Goal: Task Accomplishment & Management: Manage account settings

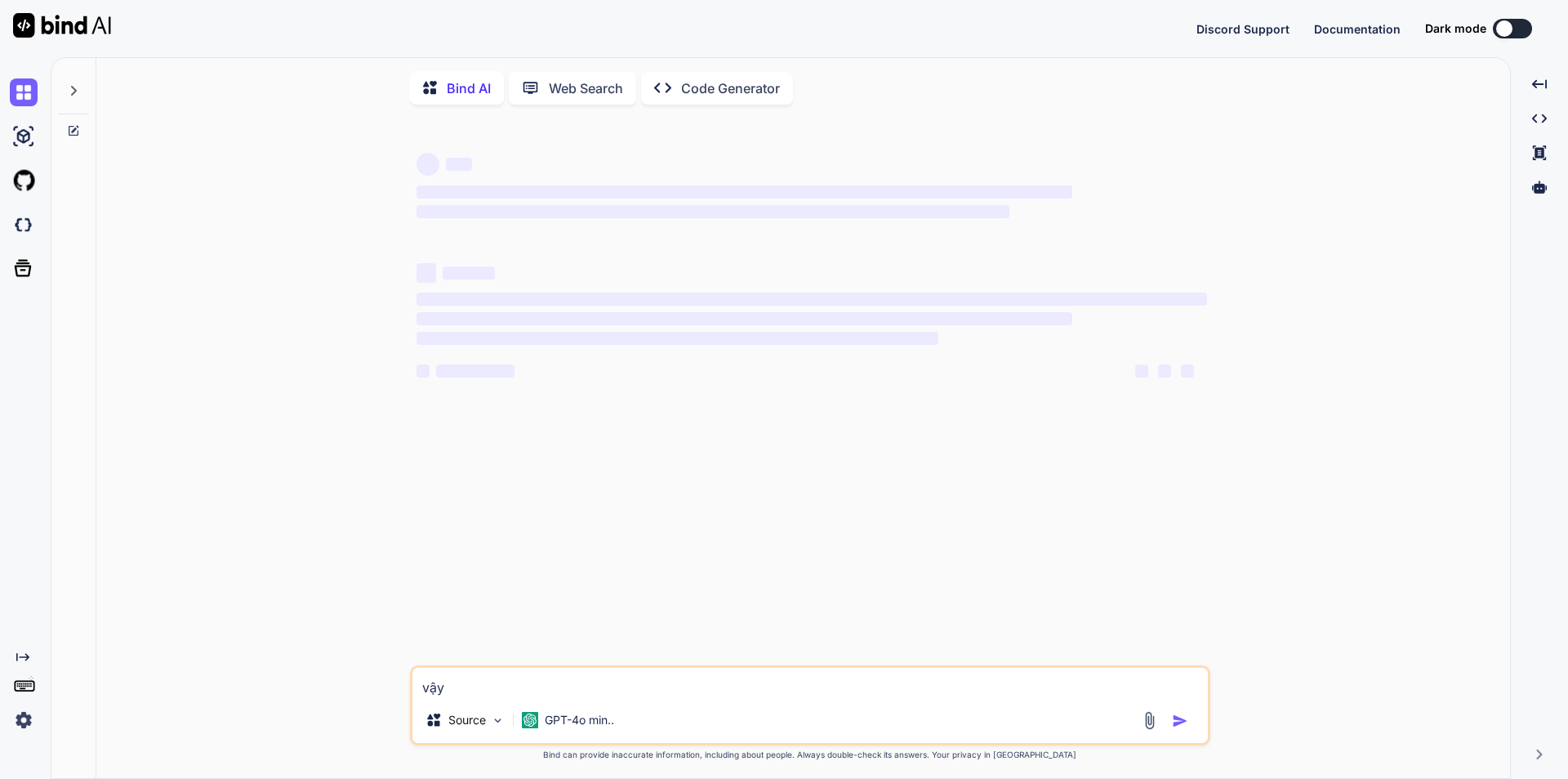
click at [23, 714] on img at bounding box center [23, 720] width 28 height 28
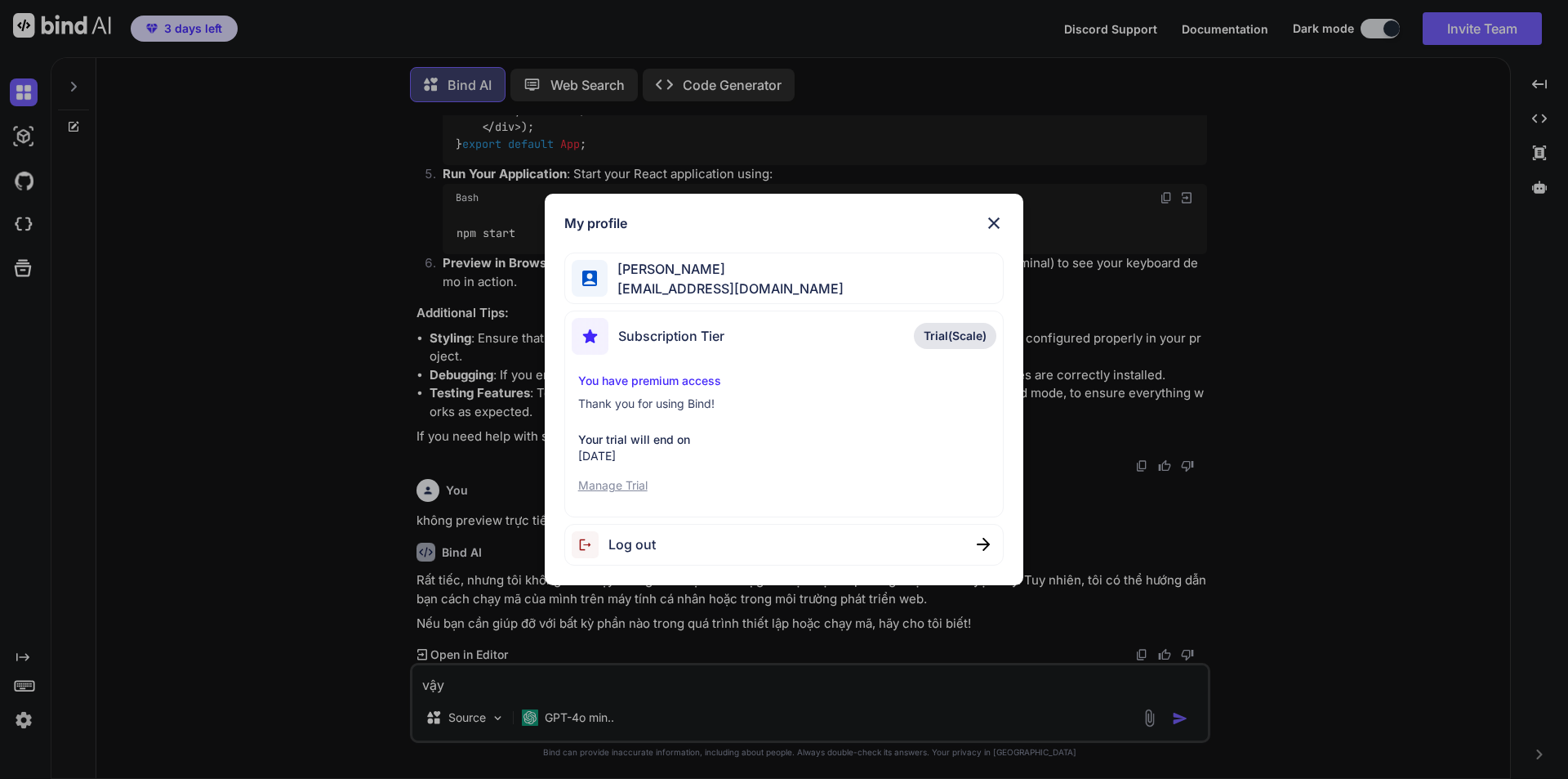
scroll to position [1925, 0]
click at [609, 482] on p "Manage Trial" at bounding box center [784, 485] width 412 height 16
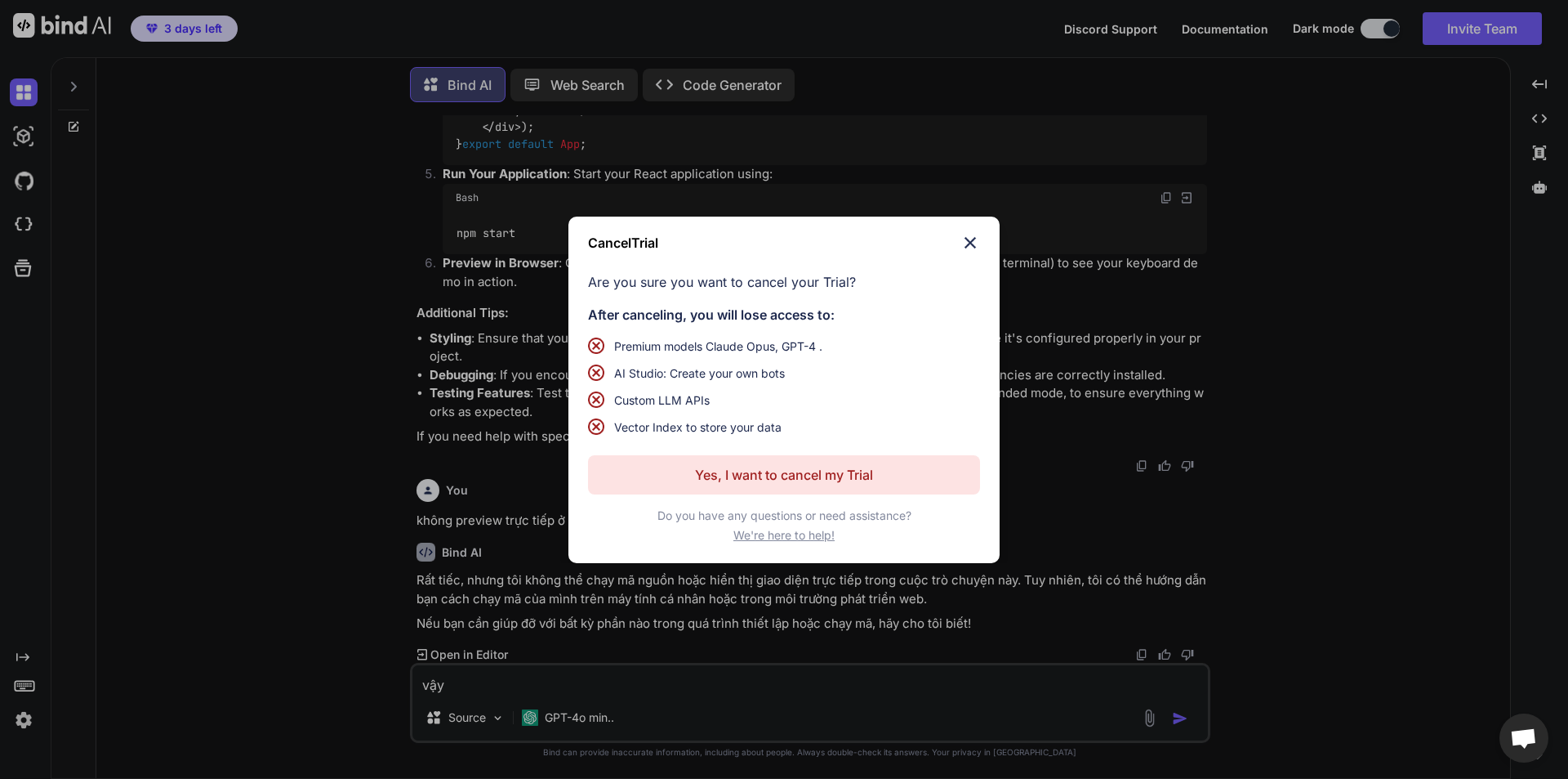
click at [773, 470] on p "Yes, I want to cancel my Trial" at bounding box center [784, 475] width 178 height 20
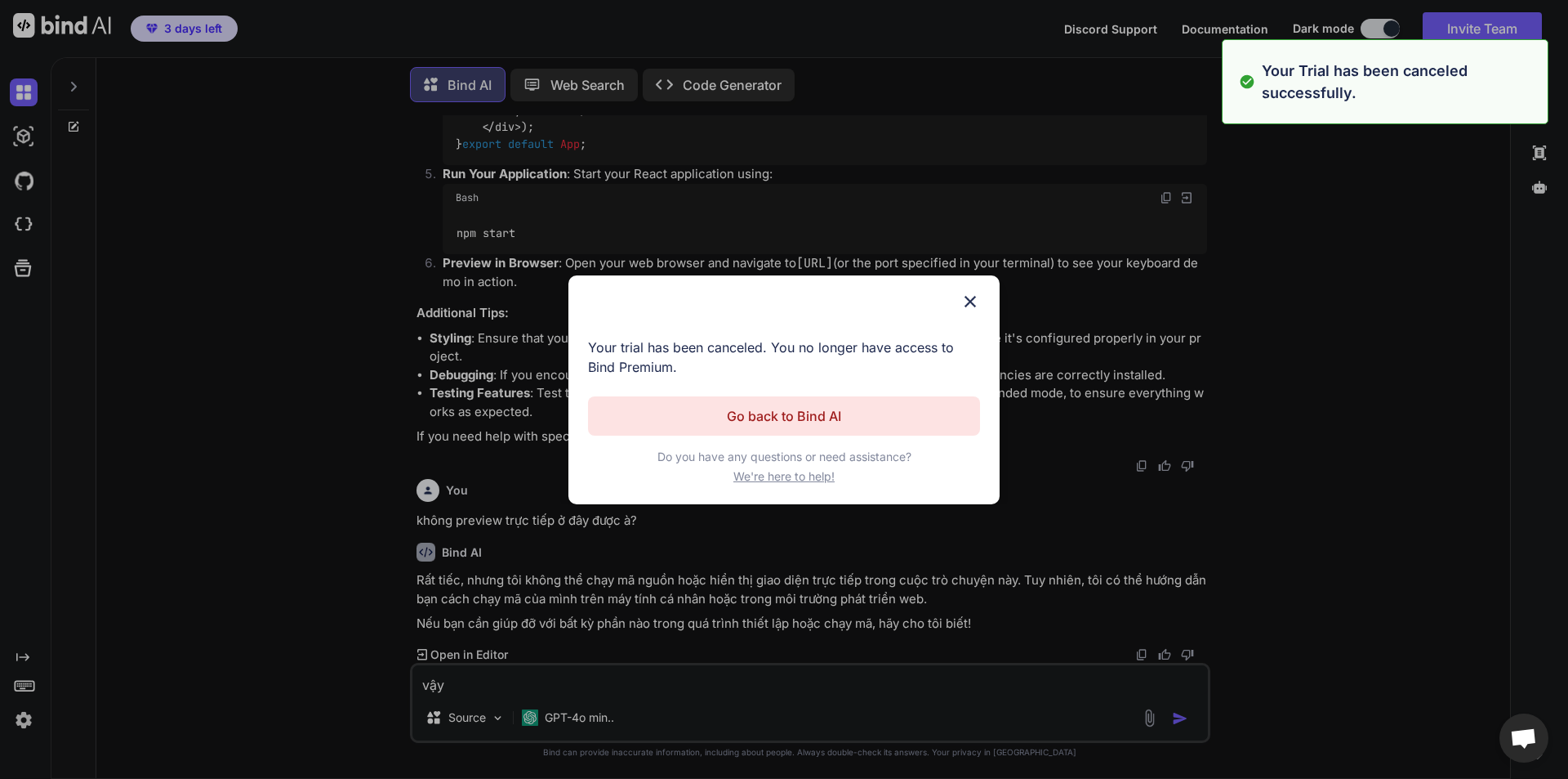
click at [831, 417] on p "Go back to Bind AI" at bounding box center [784, 416] width 115 height 20
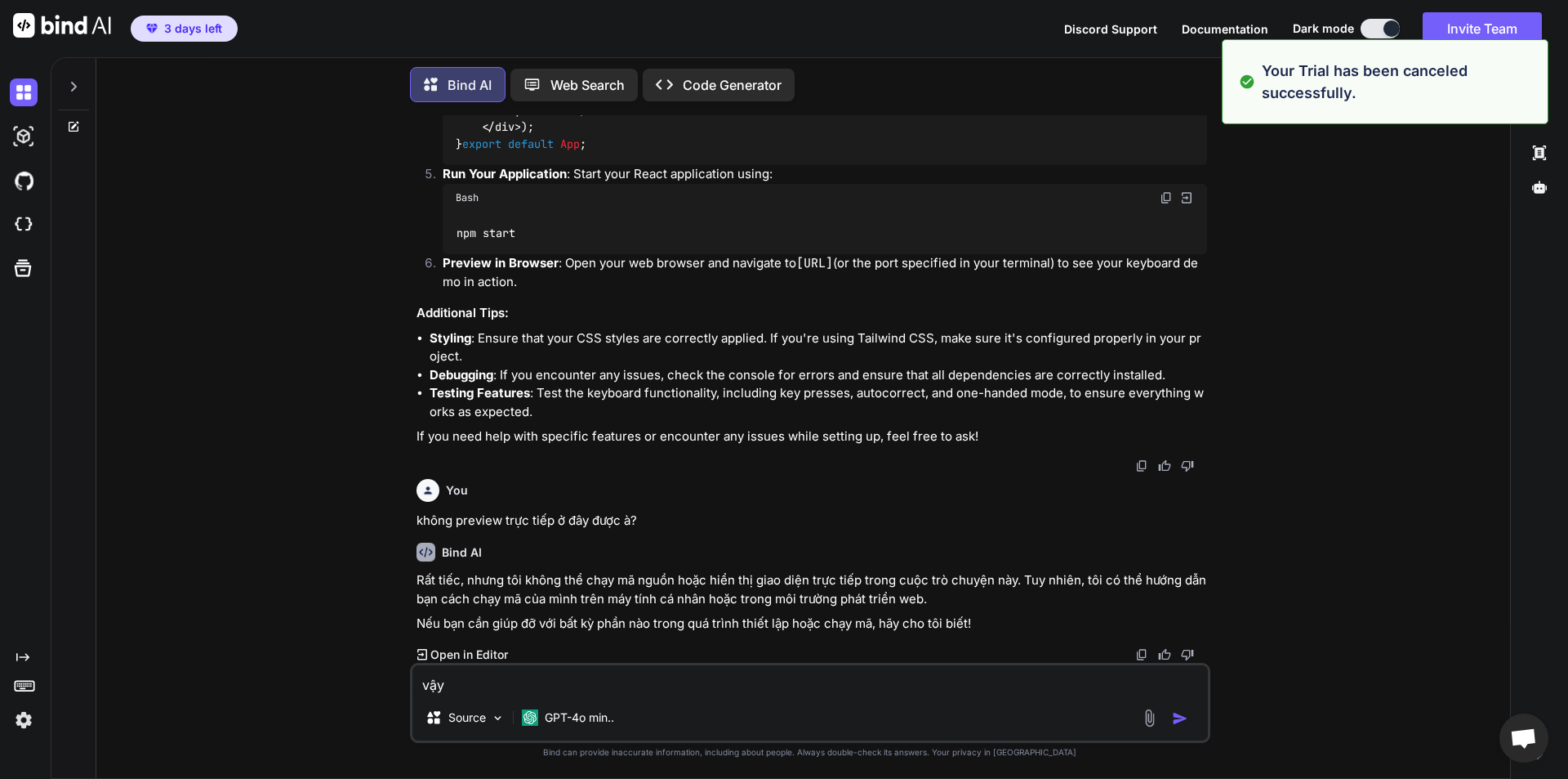
scroll to position [0, 0]
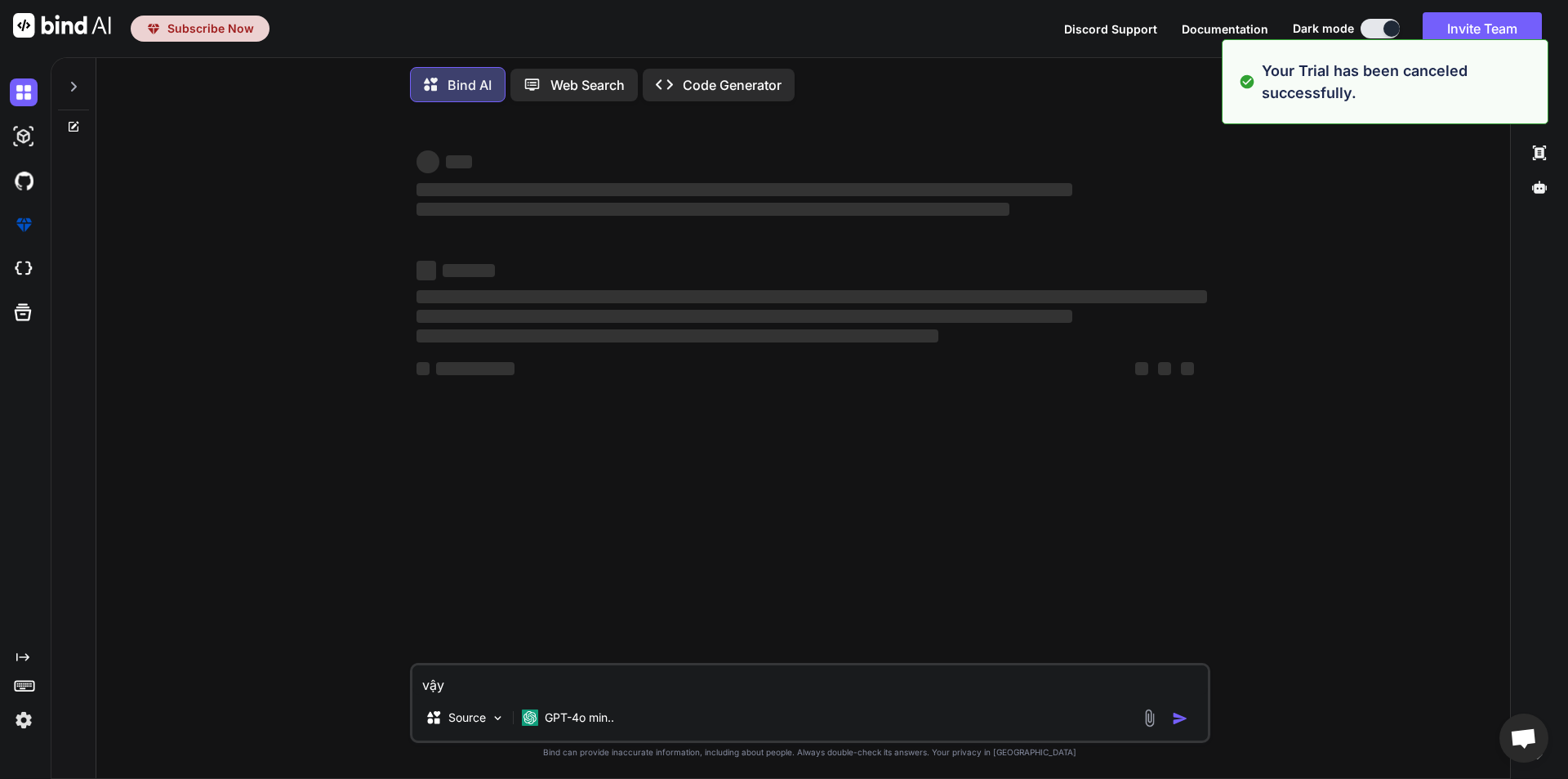
click at [14, 725] on img at bounding box center [23, 720] width 28 height 28
type textarea "x"
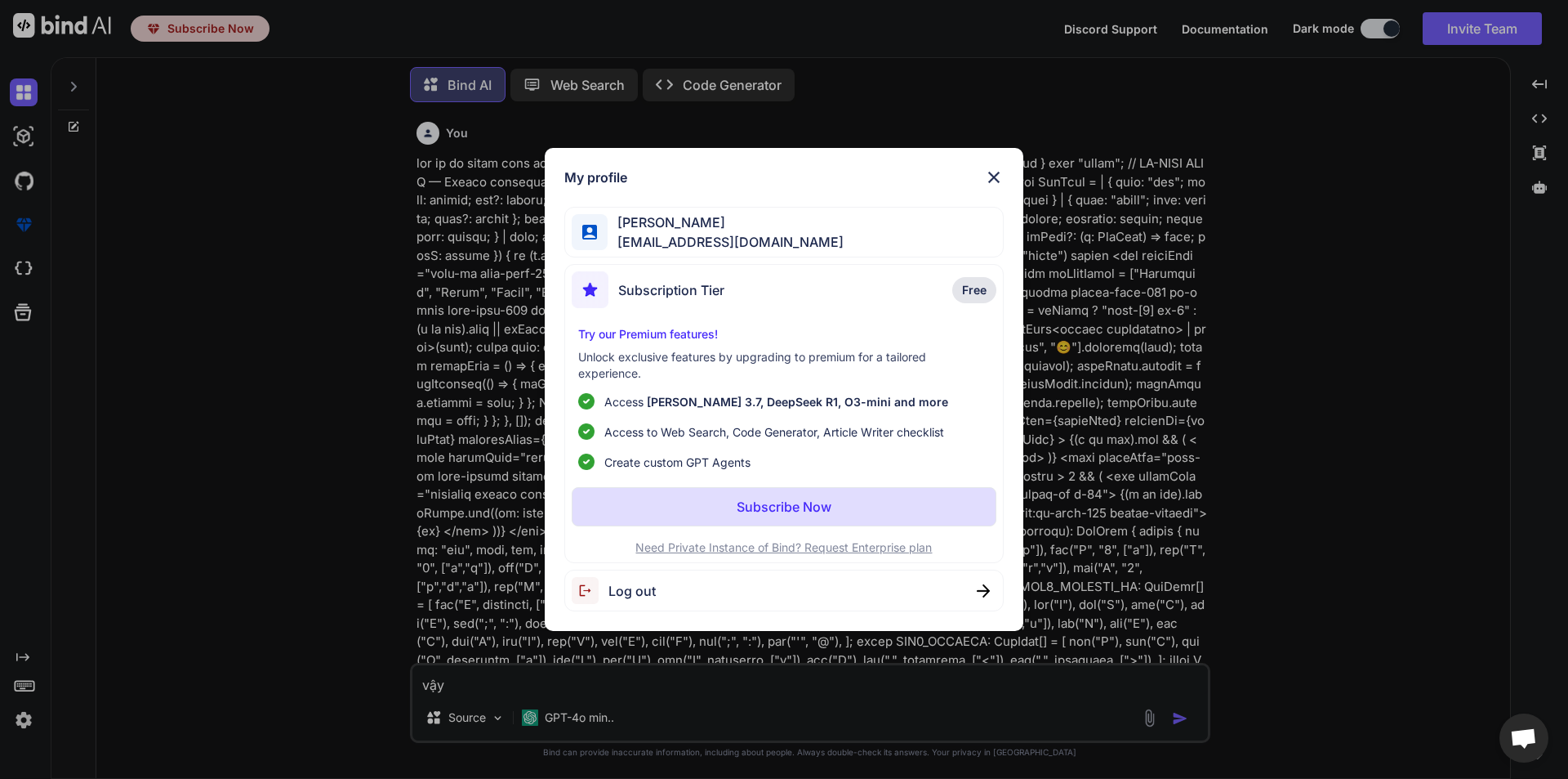
click at [671, 230] on span "[PERSON_NAME]" at bounding box center [725, 222] width 236 height 20
drag, startPoint x: 558, startPoint y: 221, endPoint x: 574, endPoint y: 221, distance: 16.0
click at [565, 221] on div "My profile [PERSON_NAME] [EMAIL_ADDRESS][DOMAIN_NAME] Subscription Tier Free Tr…" at bounding box center [784, 390] width 479 height 484
click at [576, 221] on div at bounding box center [590, 232] width 37 height 37
click at [638, 236] on span "[EMAIL_ADDRESS][DOMAIN_NAME]" at bounding box center [725, 242] width 236 height 20
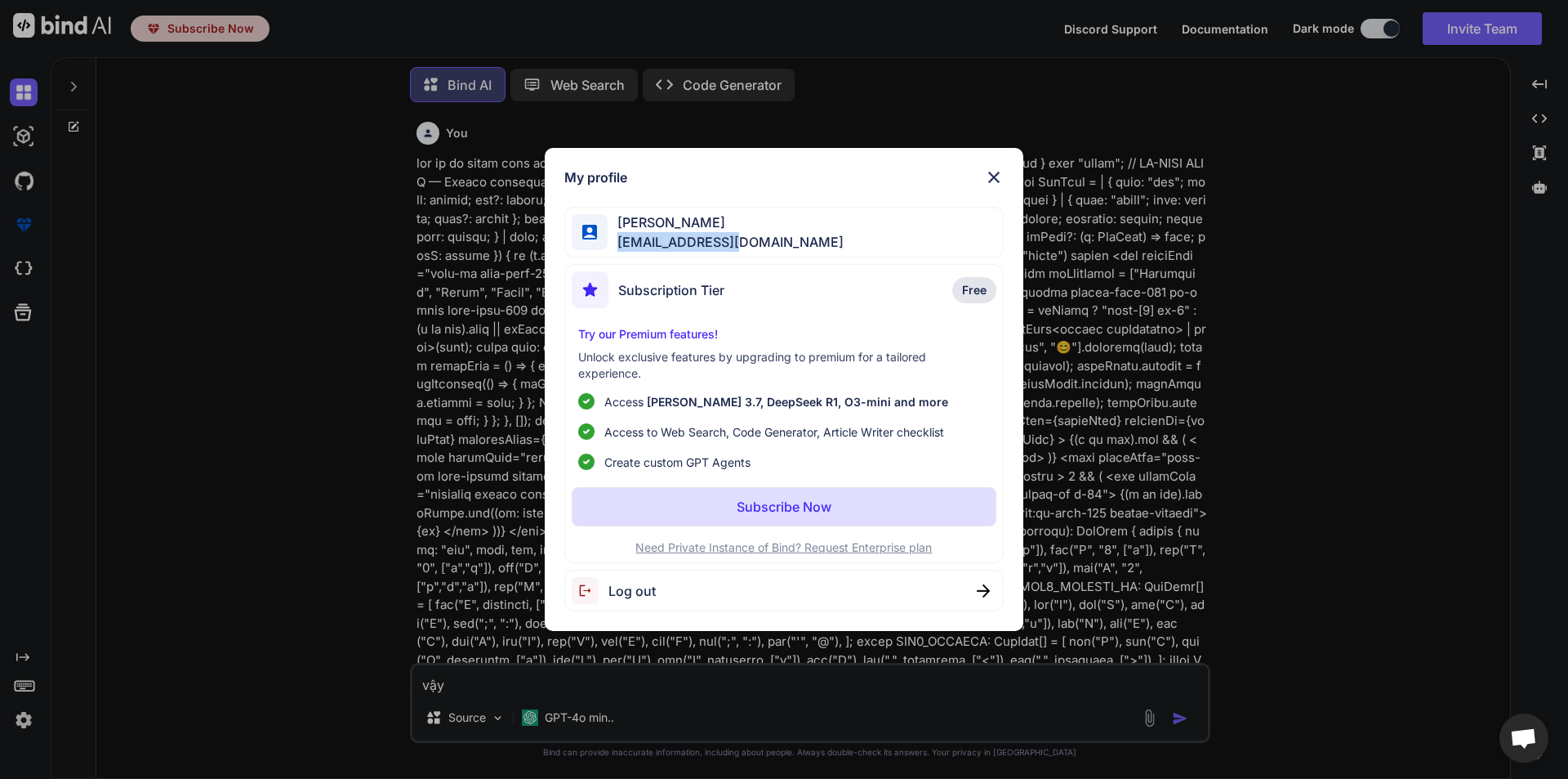
click at [647, 238] on span "[EMAIL_ADDRESS][DOMAIN_NAME]" at bounding box center [725, 242] width 236 height 20
click at [739, 246] on span "[EMAIL_ADDRESS][DOMAIN_NAME]" at bounding box center [725, 242] width 236 height 20
click at [777, 246] on span "[EMAIL_ADDRESS][DOMAIN_NAME]" at bounding box center [725, 242] width 236 height 20
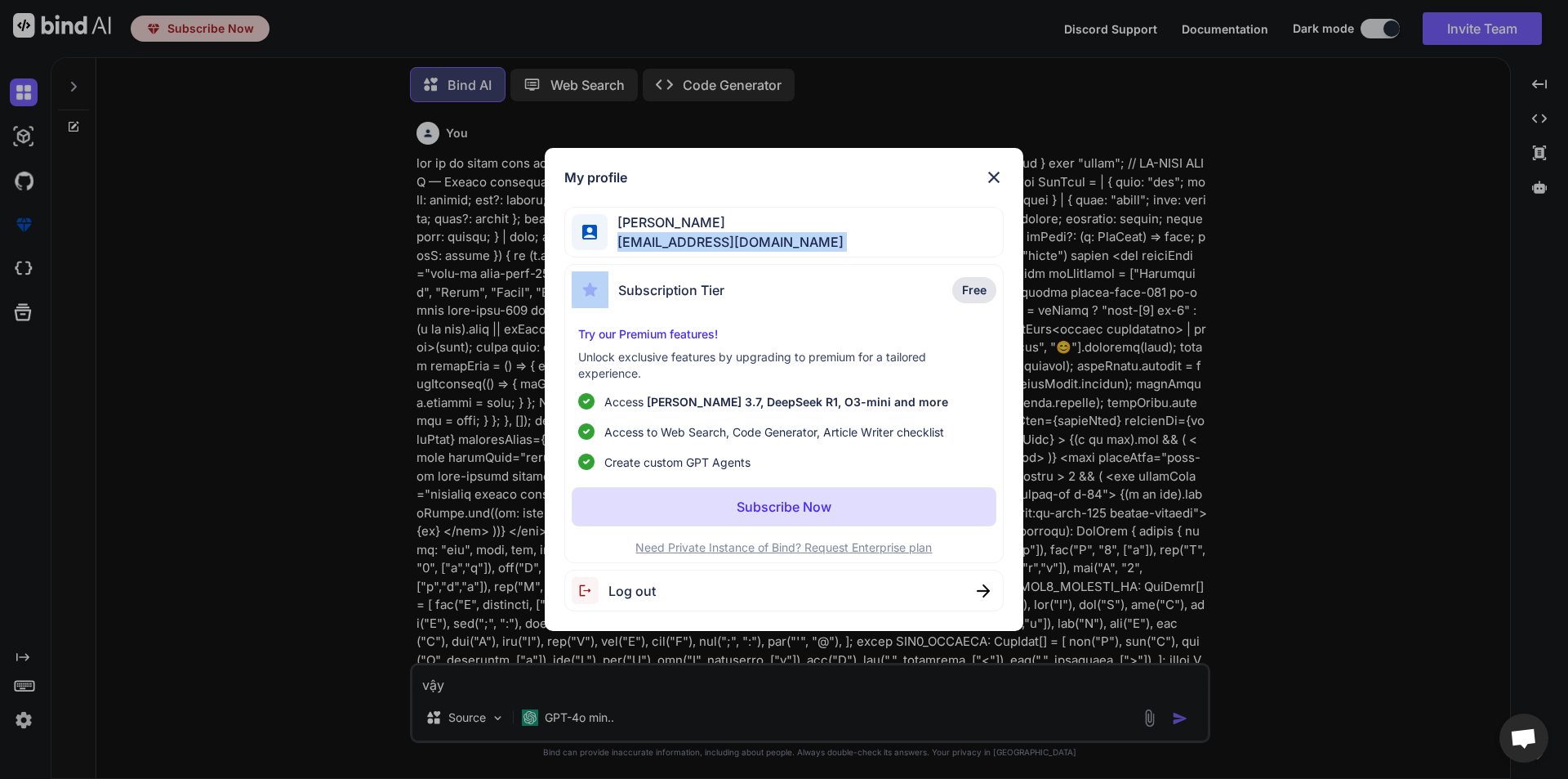
click at [777, 246] on span "[EMAIL_ADDRESS][DOMAIN_NAME]" at bounding box center [725, 242] width 236 height 20
click at [820, 363] on p "Unlock exclusive features by upgrading to premium for a tailored experience." at bounding box center [784, 365] width 412 height 32
click at [1224, 295] on div "My profile [PERSON_NAME] [EMAIL_ADDRESS][DOMAIN_NAME] Subscription Tier Free Tr…" at bounding box center [784, 389] width 1568 height 779
